Goal: Information Seeking & Learning: Stay updated

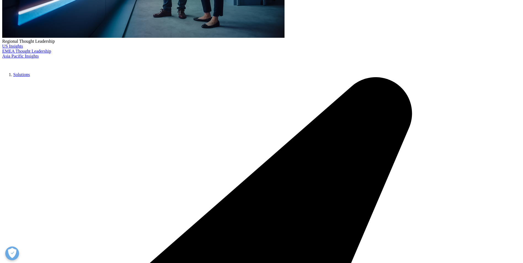
scroll to position [124, 0]
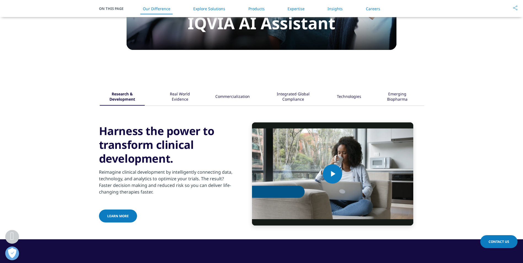
click at [299, 92] on div "Integrated Global Compliance" at bounding box center [293, 97] width 52 height 17
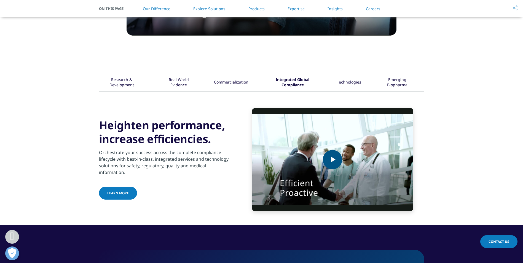
scroll to position [619, 0]
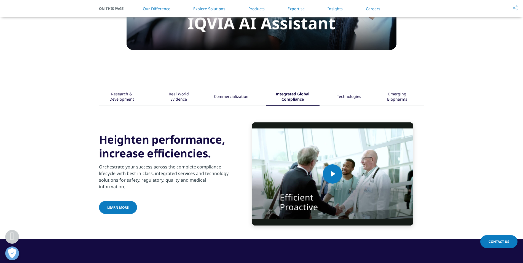
click at [291, 94] on div "Integrated Global Compliance" at bounding box center [293, 97] width 54 height 17
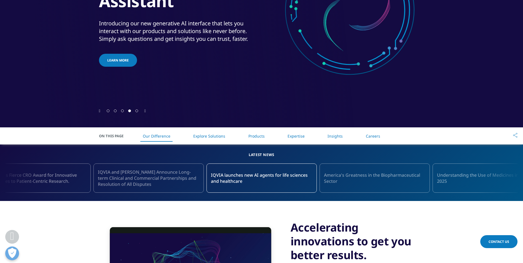
scroll to position [110, 0]
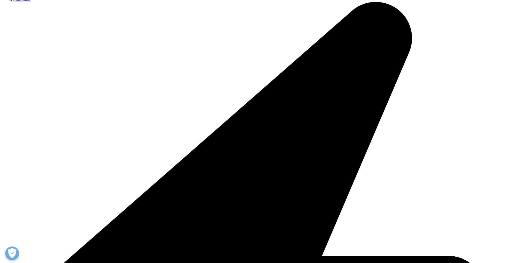
scroll to position [110, 0]
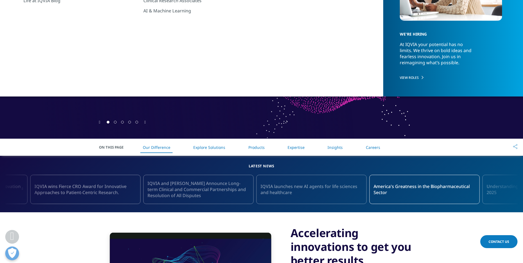
click at [309, 203] on link "IQVIA launches new AI agents for life sciences and healthcare" at bounding box center [311, 189] width 110 height 29
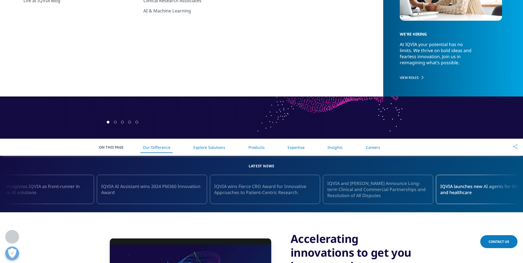
click at [397, 209] on div "IQVIA wins Fierce CRO Award for Innovative Approaches to Patient-Centric Resear…" at bounding box center [261, 189] width 769 height 40
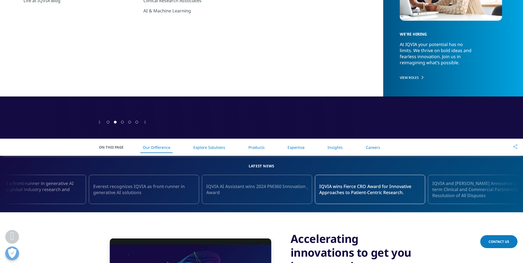
click at [288, 212] on section "Latest News IQVIA wins Fierce CRO Award for Innovative Approaches to Patient-Ce…" at bounding box center [261, 184] width 523 height 57
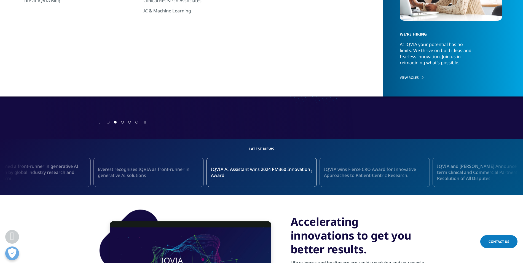
scroll to position [875, 0]
